Goal: Task Accomplishment & Management: Manage account settings

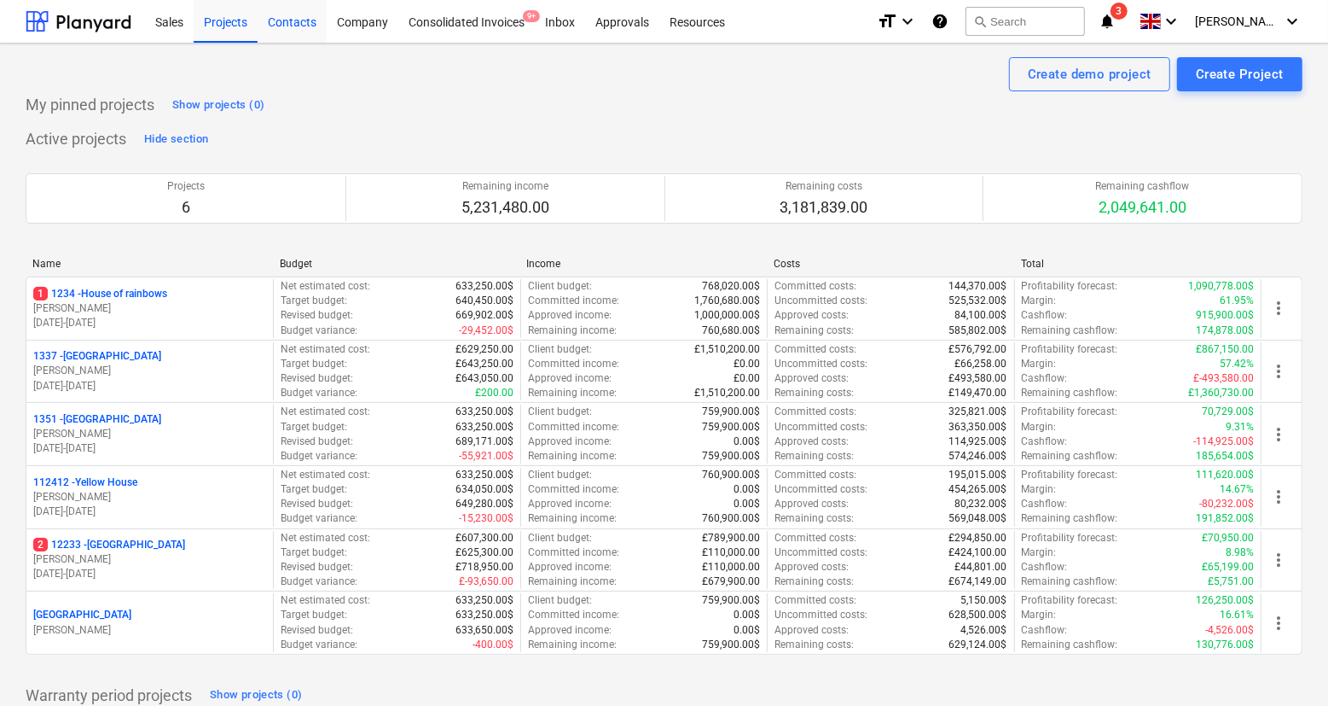
click at [300, 26] on div "Contacts" at bounding box center [292, 21] width 69 height 44
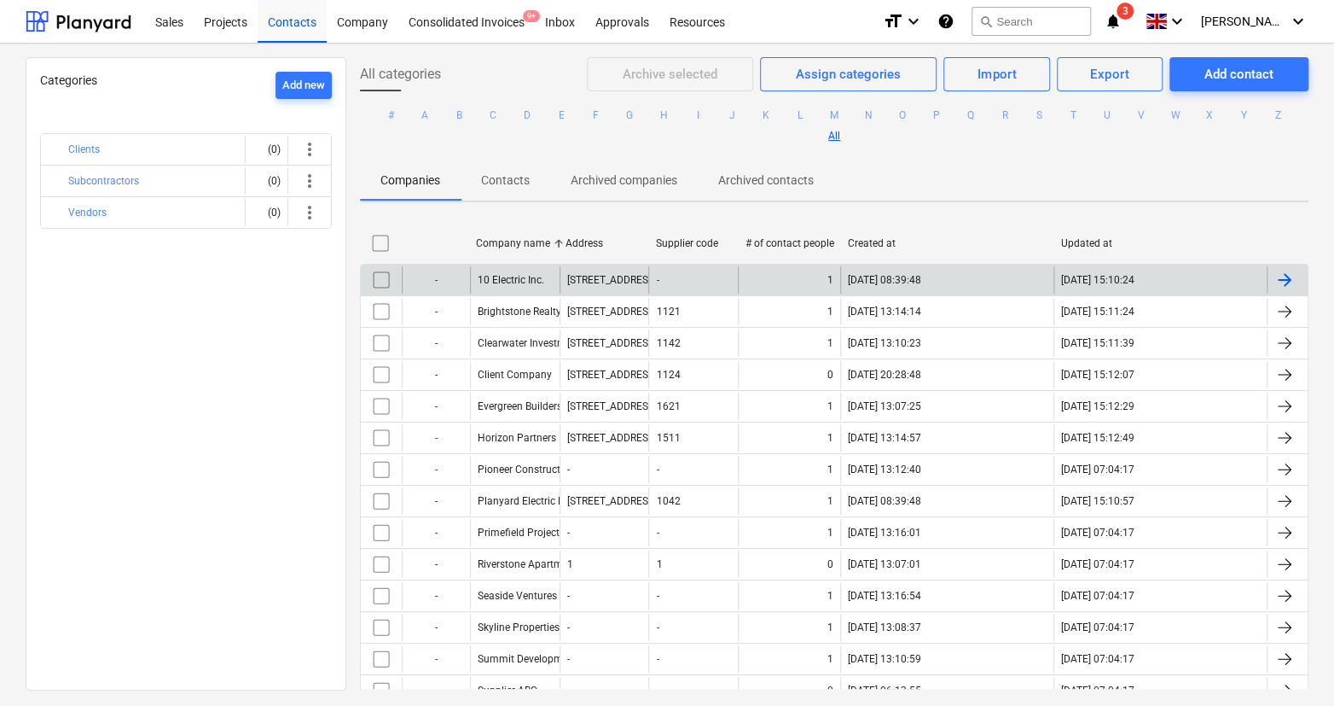
click at [502, 288] on div "10 Electric Inc." at bounding box center [515, 279] width 90 height 27
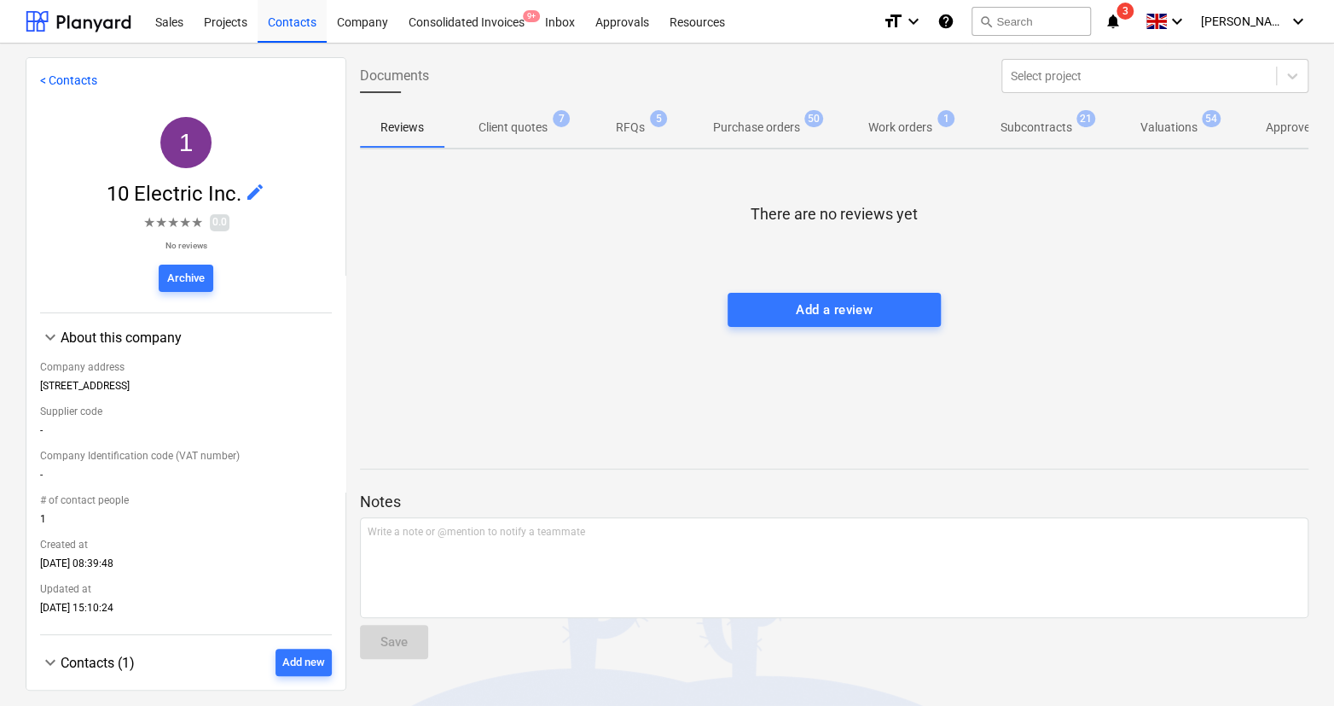
click at [248, 183] on span "edit" at bounding box center [255, 192] width 20 height 20
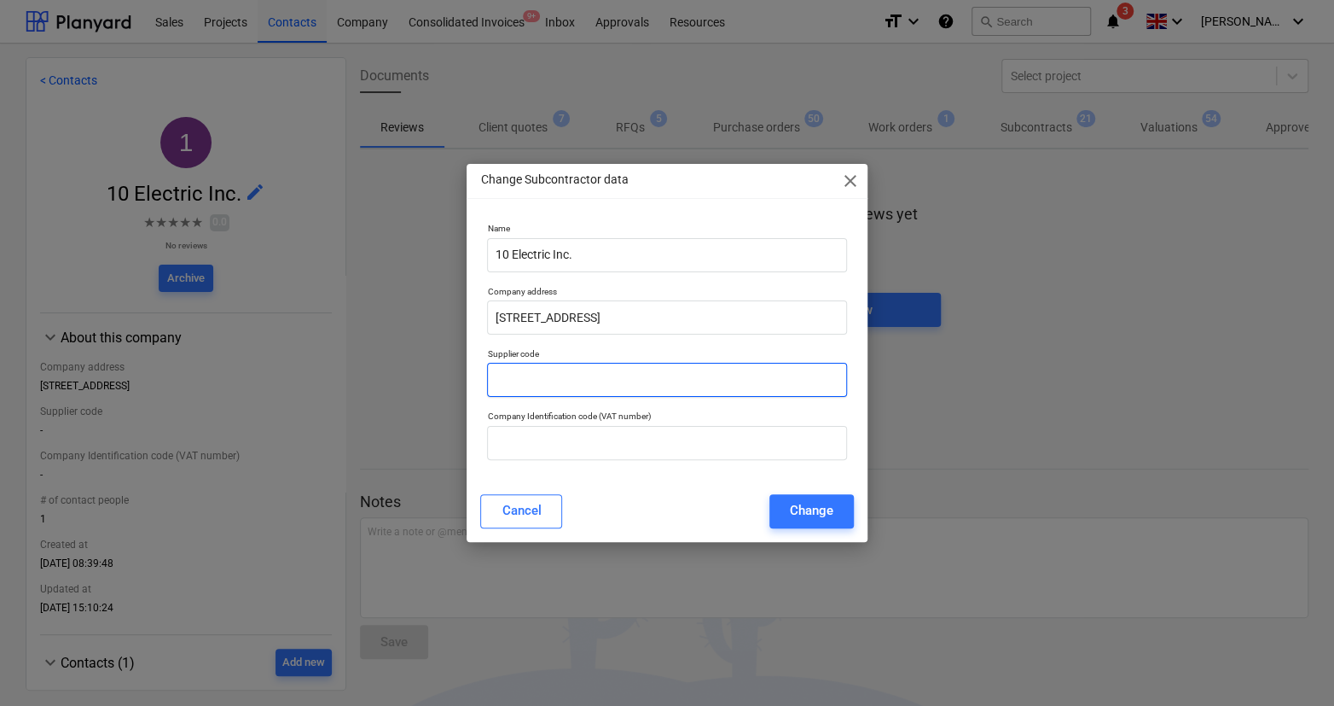
click at [531, 392] on input "text" at bounding box center [666, 380] width 359 height 34
type input "dfd"
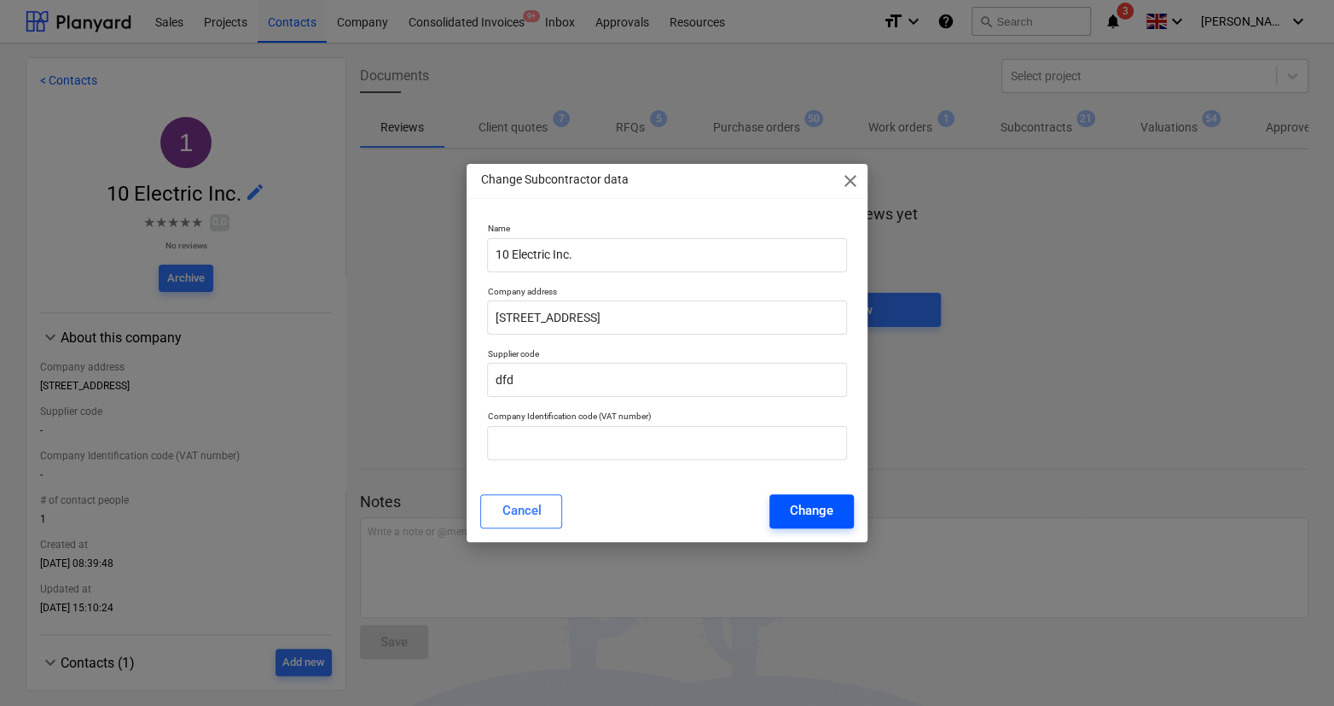
click at [793, 499] on div "Change" at bounding box center [812, 510] width 44 height 22
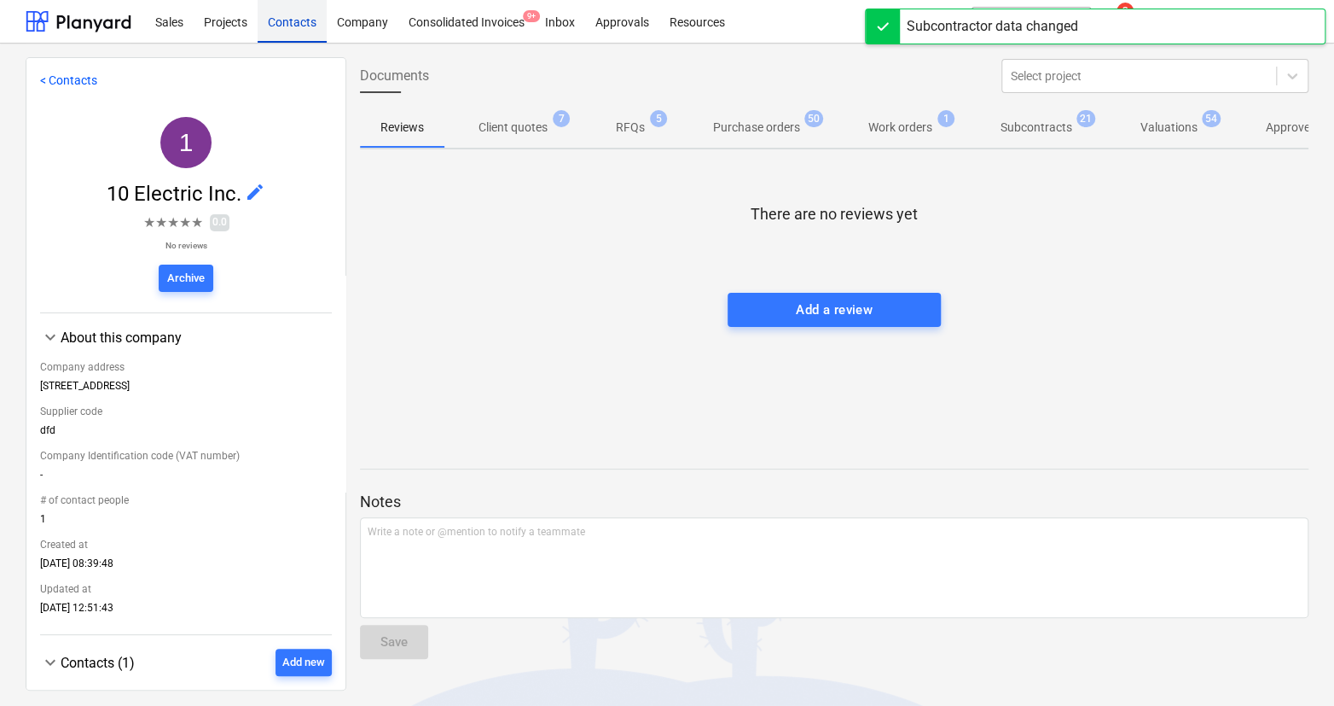
click at [299, 24] on div "Contacts" at bounding box center [292, 21] width 69 height 44
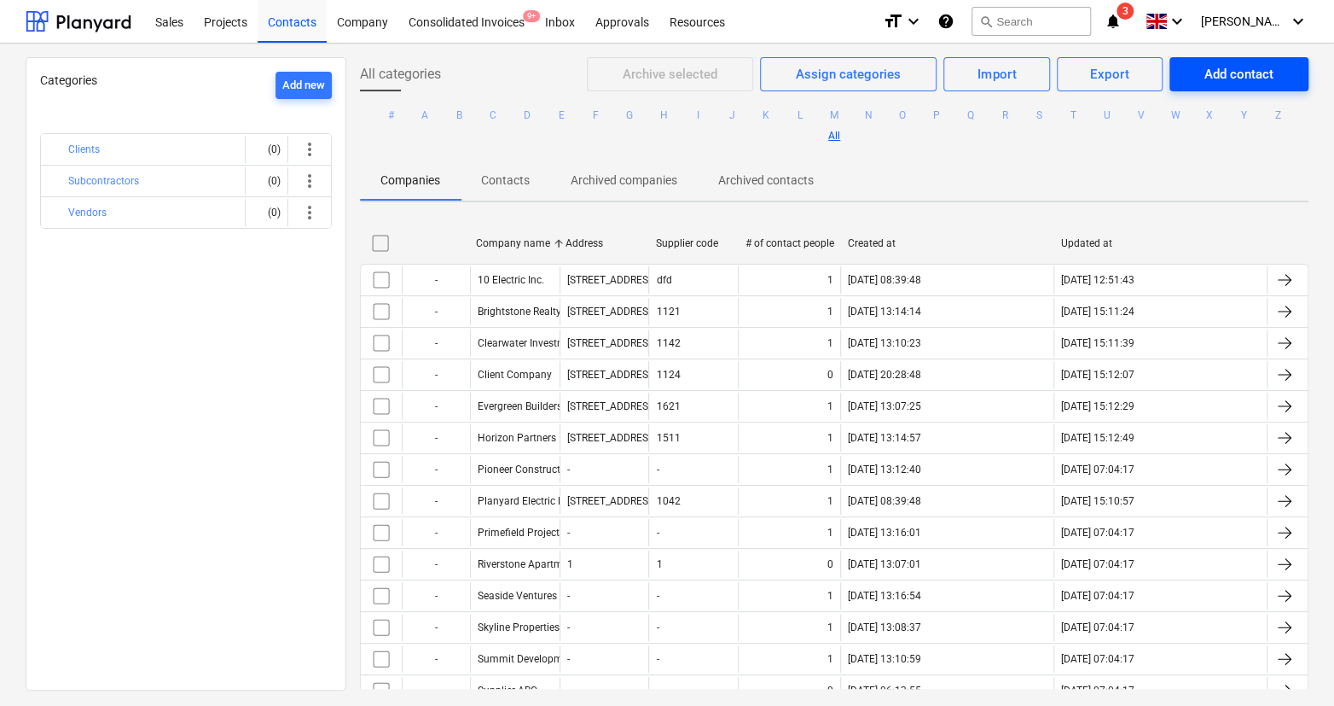
click at [1205, 73] on div "Add contact" at bounding box center [1239, 74] width 69 height 22
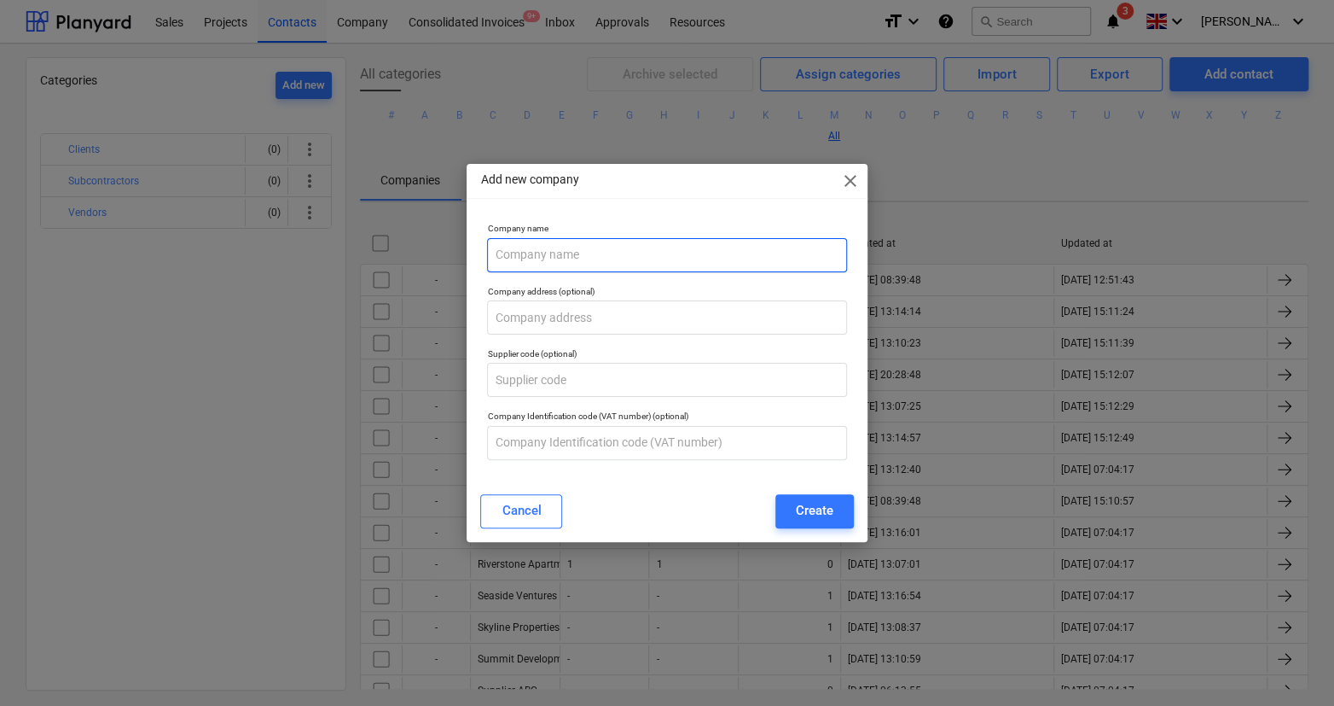
click at [621, 257] on input "text" at bounding box center [666, 255] width 359 height 34
type input "he"
type input "hej"
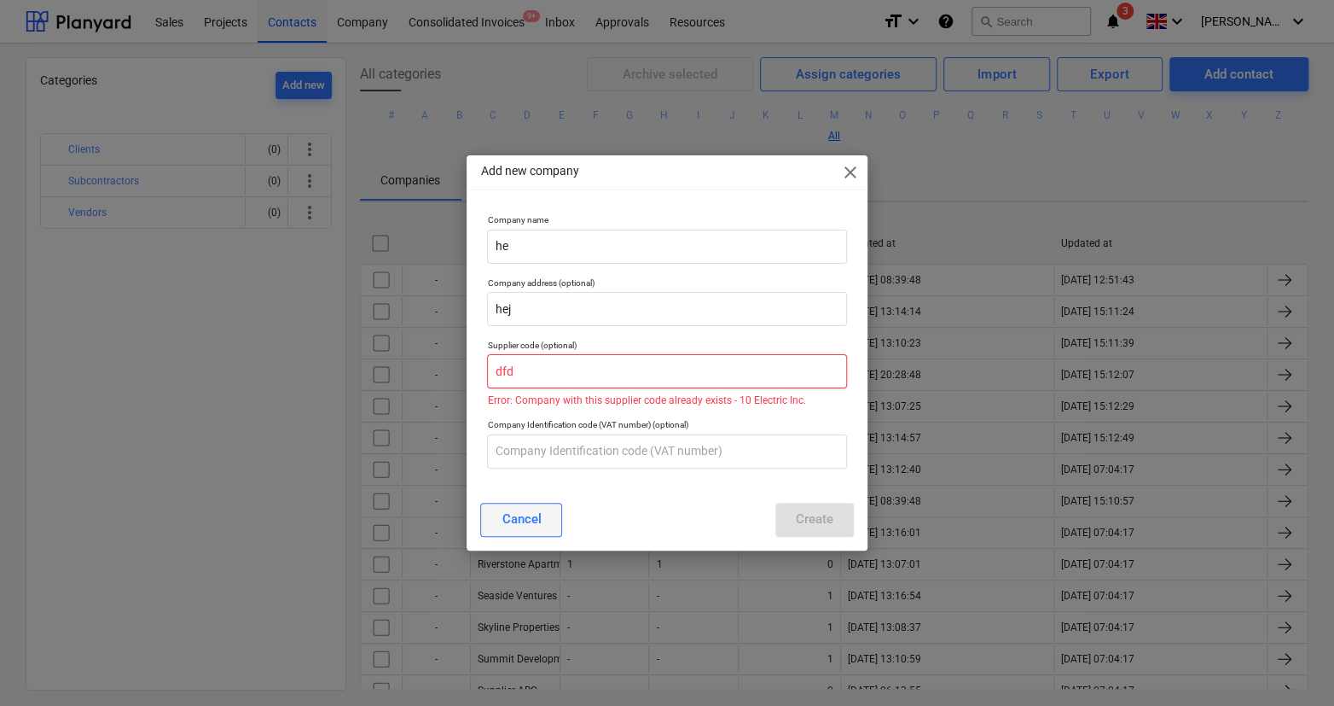
type input "dfd"
click at [546, 508] on button "Cancel" at bounding box center [521, 520] width 82 height 34
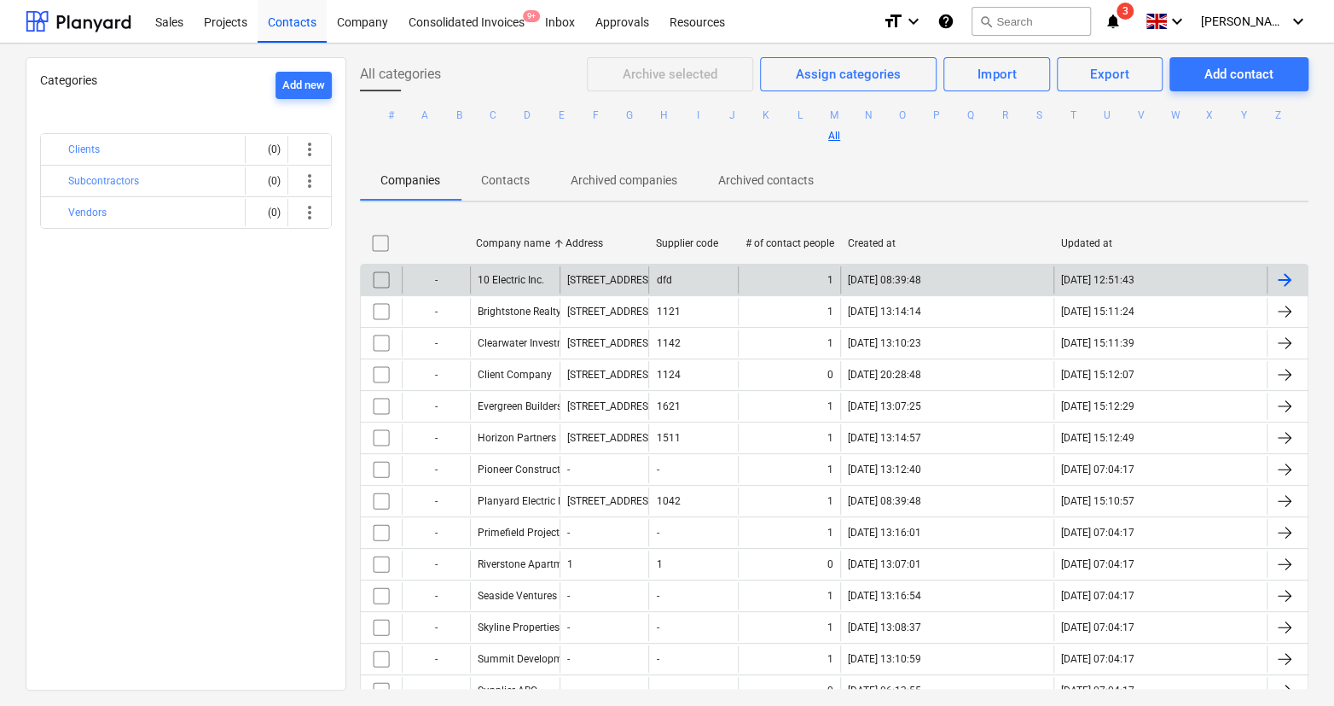
click at [468, 274] on div "- 10 Electric Inc. [STREET_ADDRESS] [DATE] 08:39:48 [DATE] 12:51:43" at bounding box center [834, 279] width 947 height 27
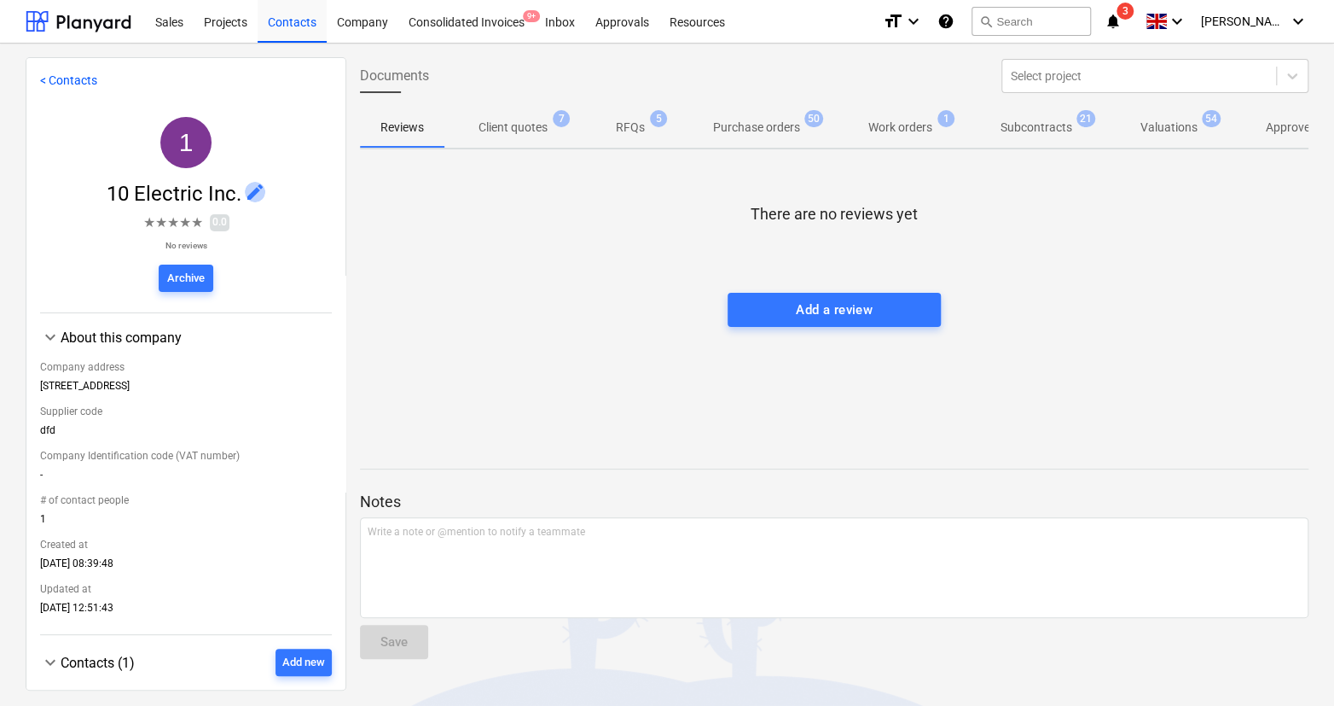
click at [253, 183] on span "edit" at bounding box center [255, 192] width 20 height 20
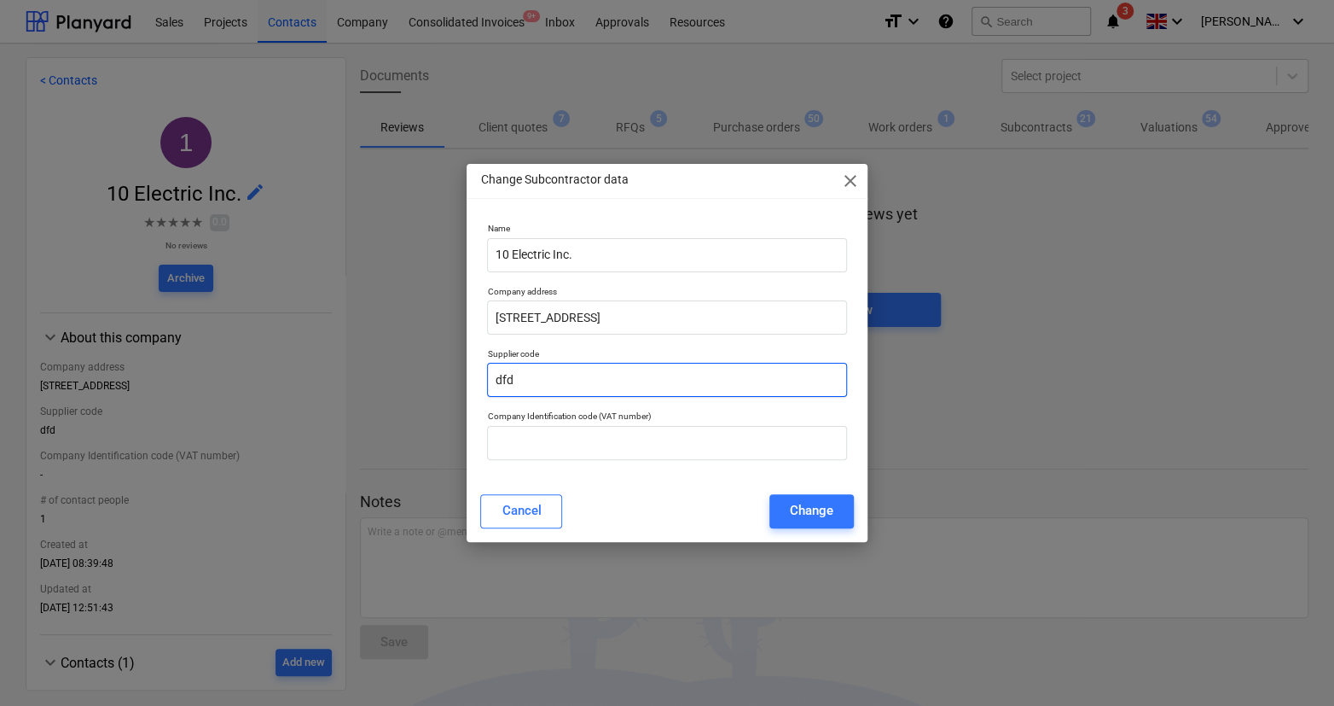
click at [593, 395] on input "dfd" at bounding box center [666, 380] width 359 height 34
click at [798, 487] on div "Cancel Change" at bounding box center [666, 511] width 393 height 48
click at [797, 497] on button "Change" at bounding box center [812, 511] width 84 height 34
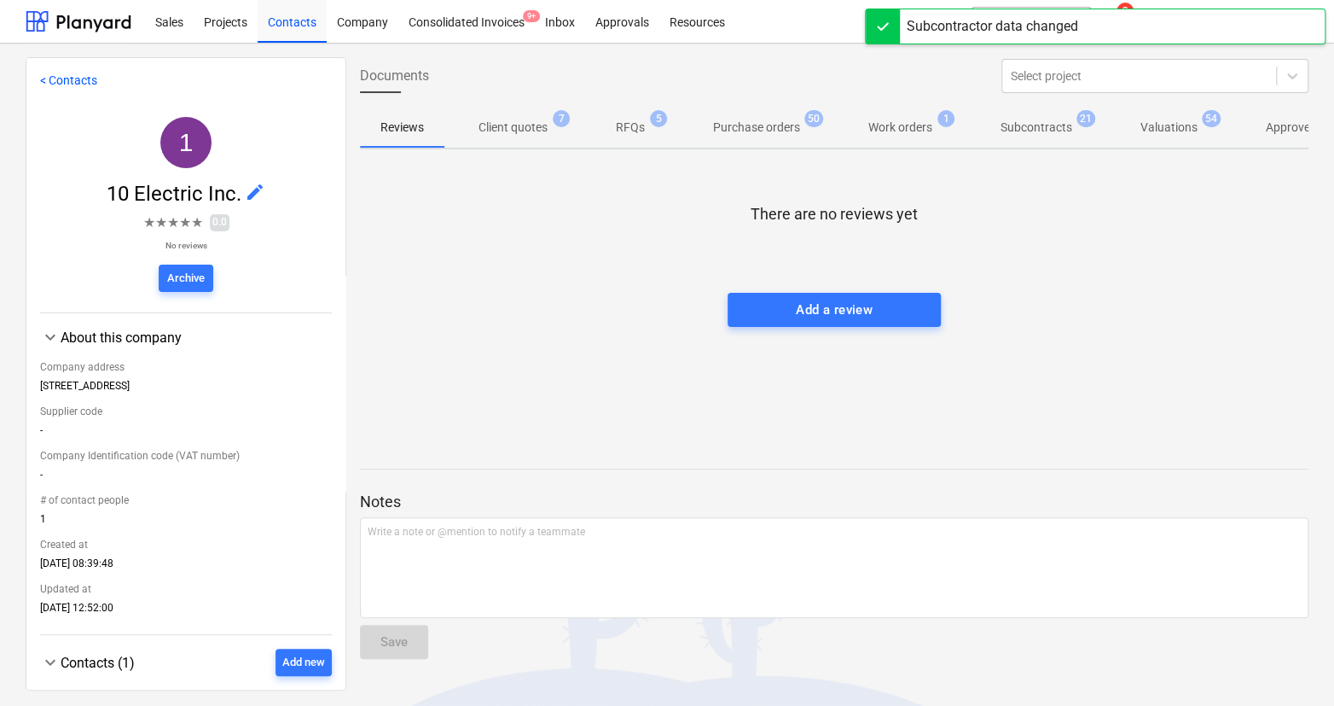
click at [297, 44] on div "< Contacts 1 10 Electric Inc. edit ★ ★ ★ ★ ★ 0.0 No reviews Archive keyboard_ar…" at bounding box center [667, 375] width 1334 height 662
click at [299, 26] on div "Contacts" at bounding box center [292, 21] width 69 height 44
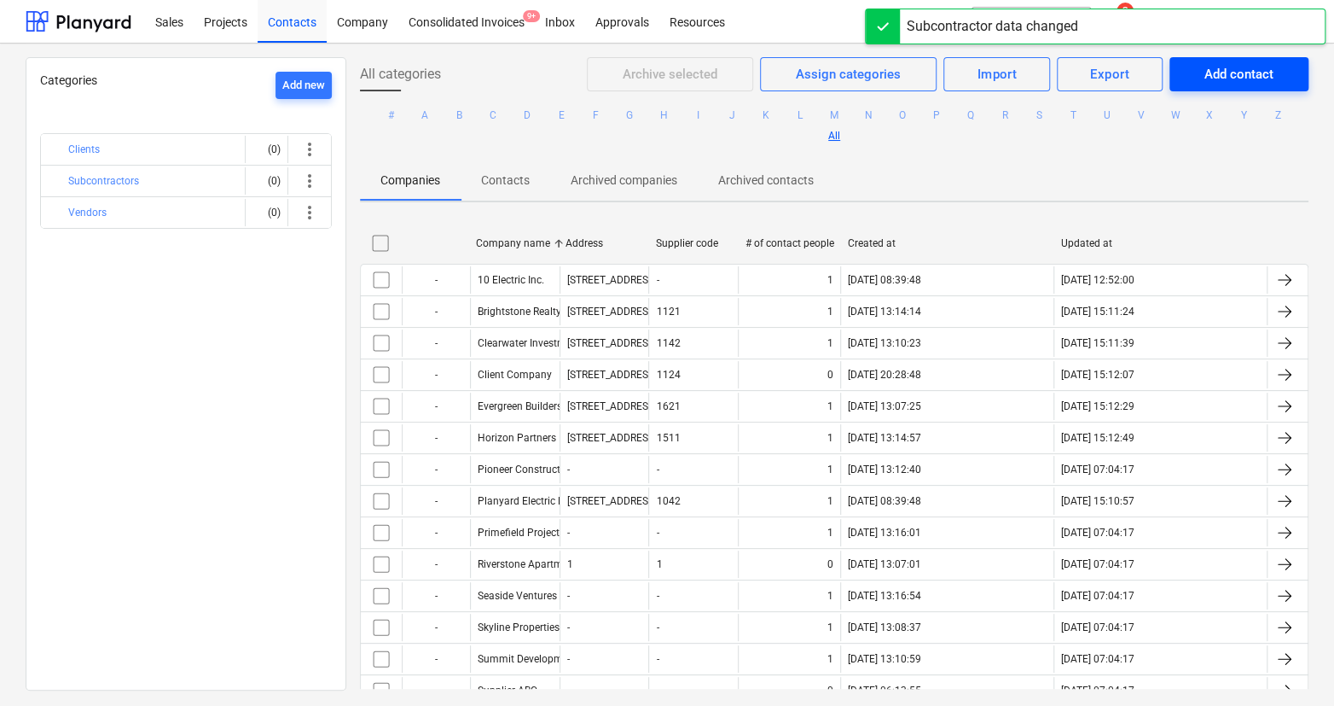
click at [1183, 86] on button "Add contact" at bounding box center [1239, 74] width 139 height 34
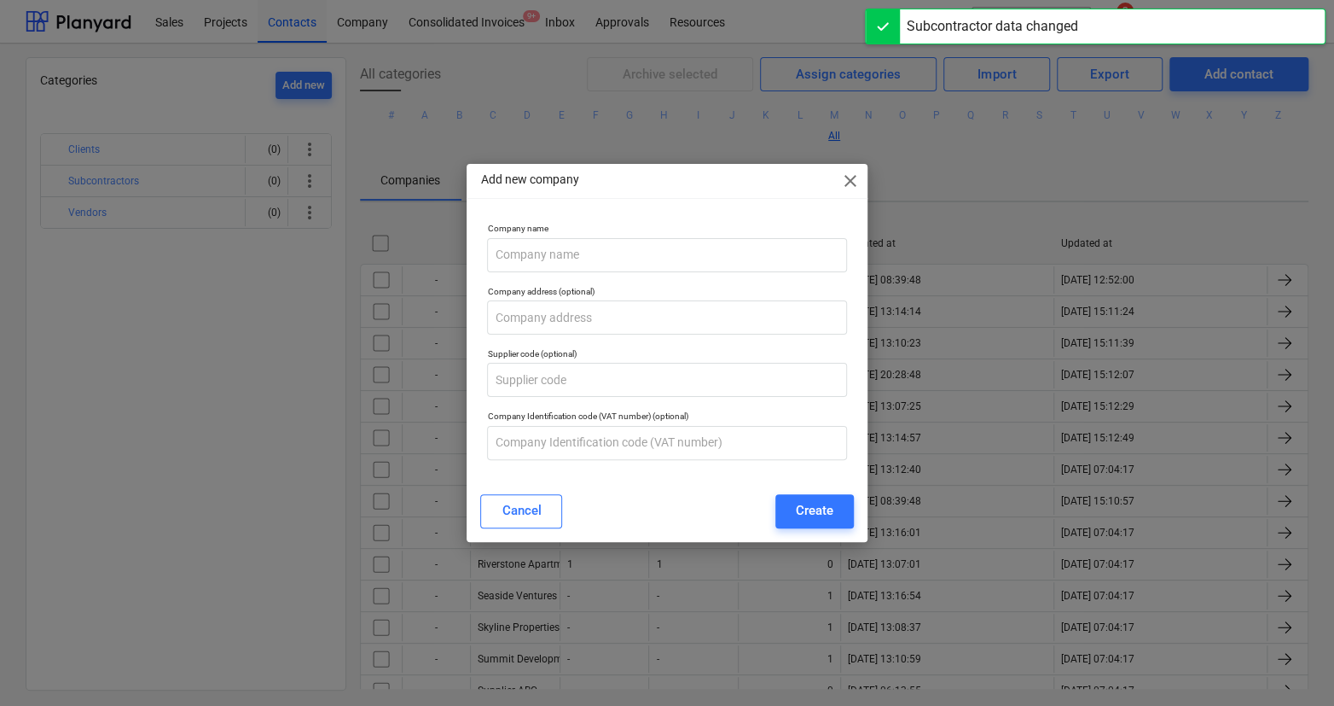
click at [637, 357] on p "Supplier code (optional)" at bounding box center [666, 355] width 359 height 15
click at [626, 373] on input "text" at bounding box center [666, 380] width 359 height 34
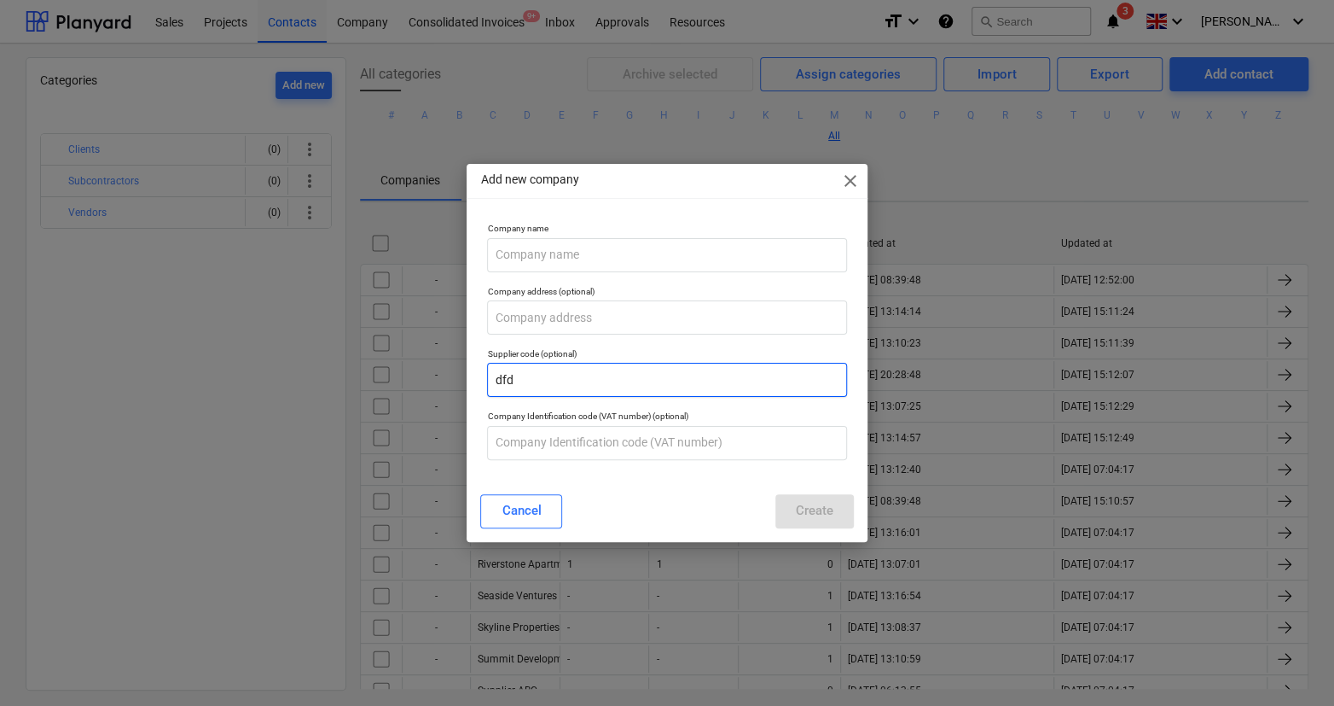
type input "dfd"
click at [604, 483] on div "Add new company close Company name Company address (optional) Supplier code (op…" at bounding box center [667, 352] width 400 height 377
drag, startPoint x: 621, startPoint y: 487, endPoint x: 590, endPoint y: 490, distance: 30.8
click at [590, 490] on div "Cancel Create" at bounding box center [666, 511] width 393 height 48
click at [541, 508] on button "Cancel" at bounding box center [521, 511] width 82 height 34
